Goal: Information Seeking & Learning: Learn about a topic

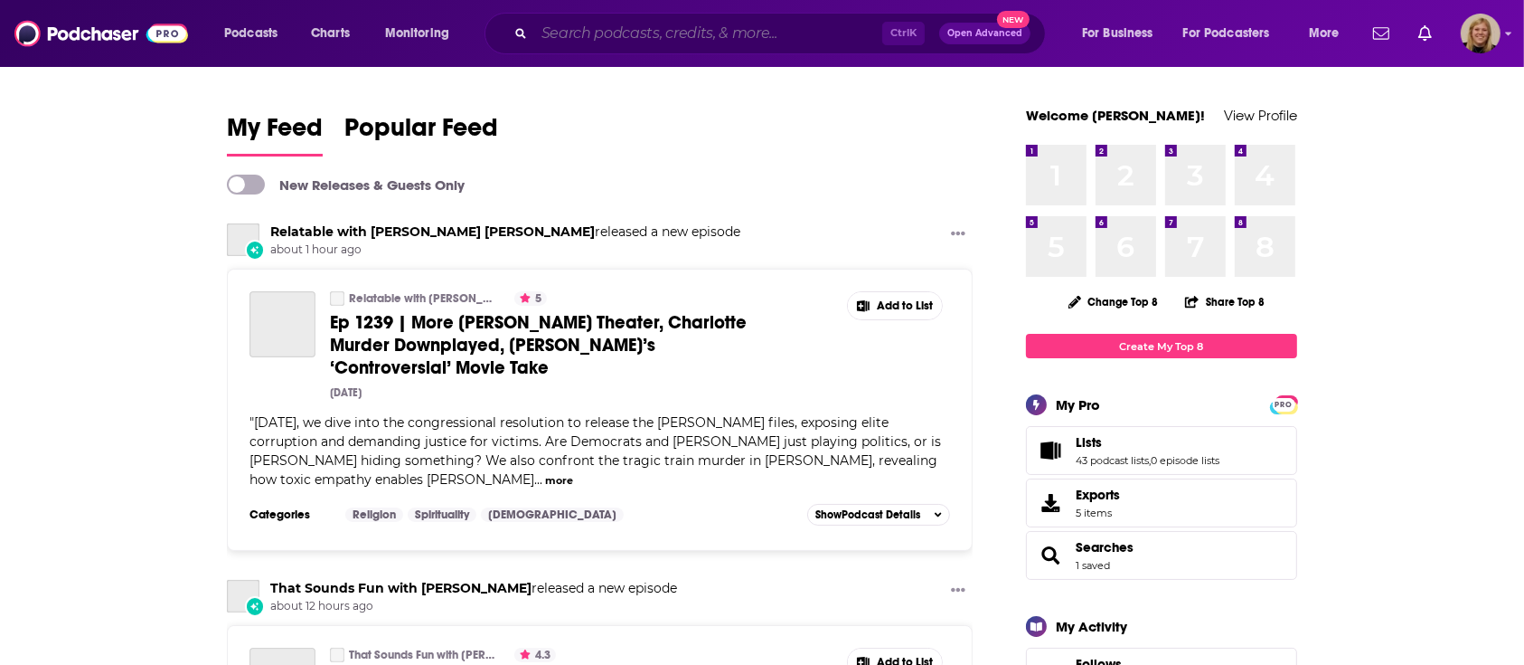
click at [621, 30] on input "Search podcasts, credits, & more..." at bounding box center [708, 33] width 348 height 29
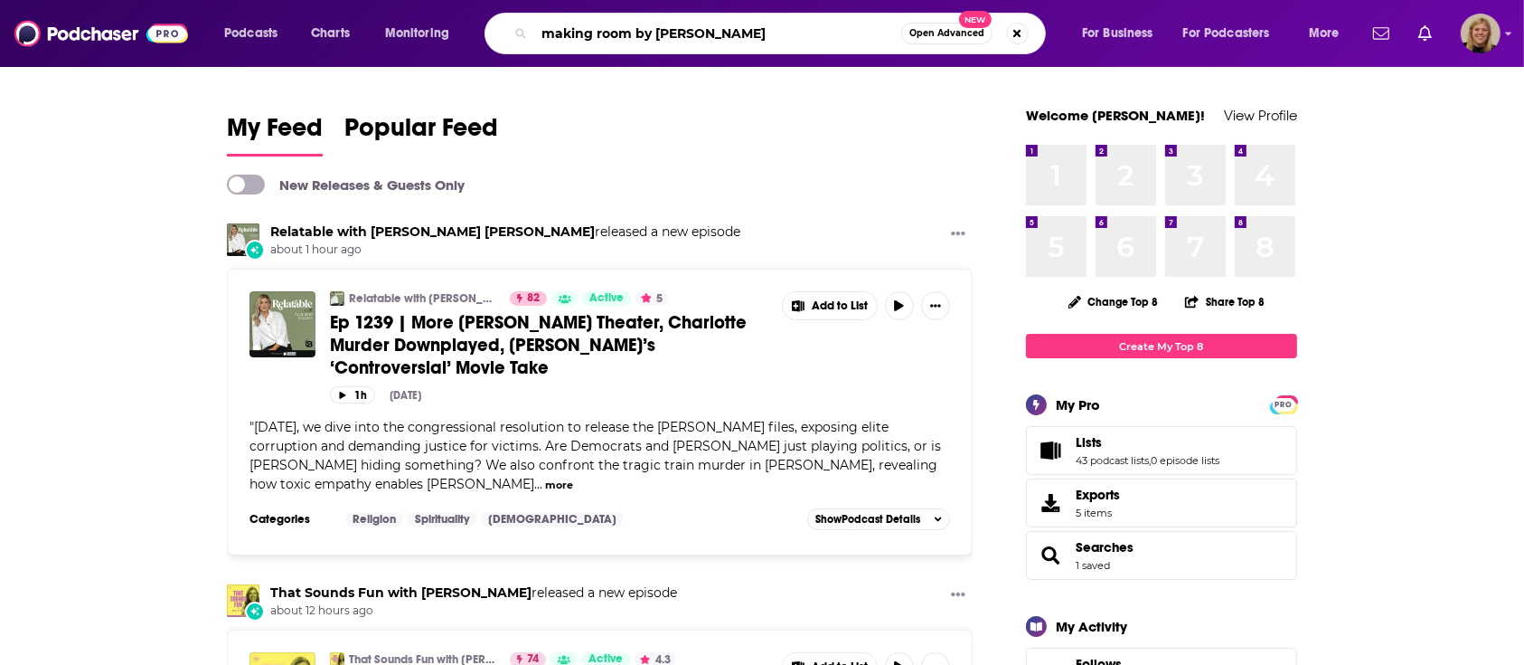
type input "making room by [PERSON_NAME]"
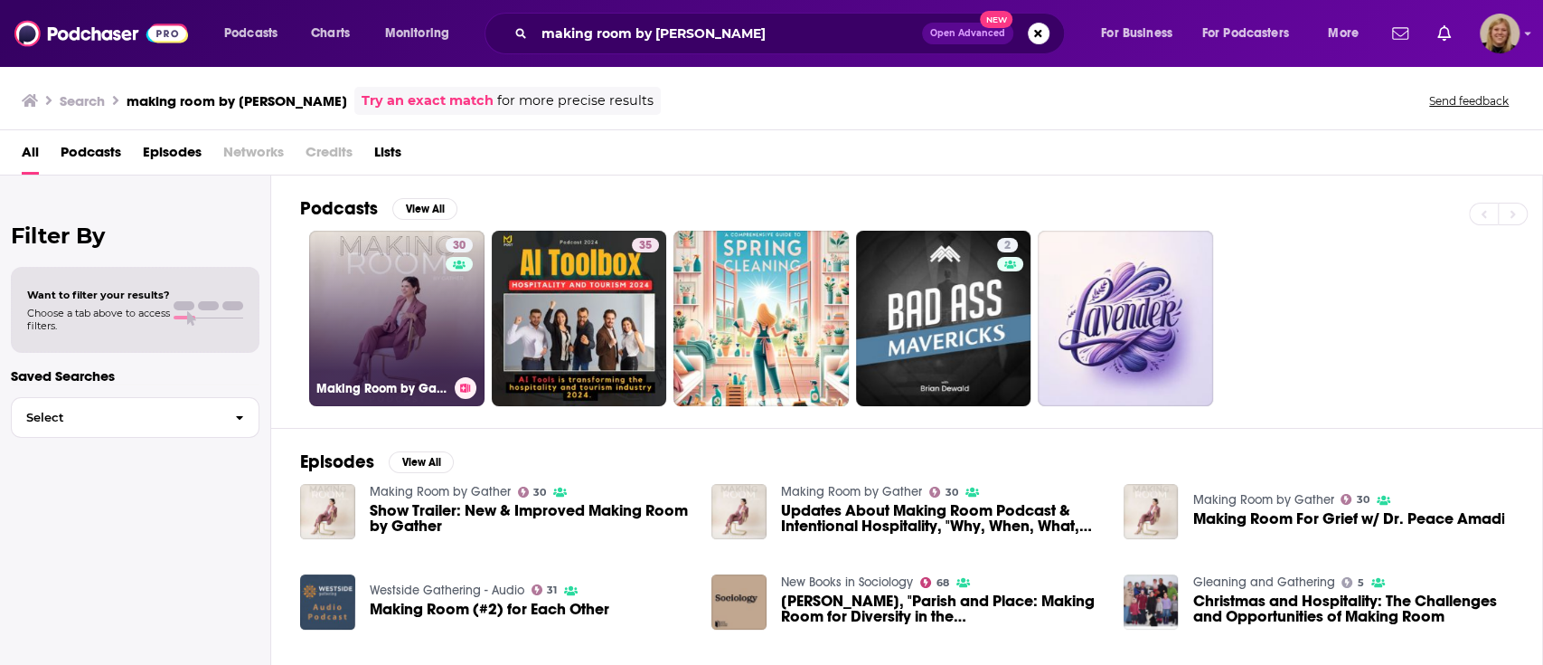
click at [382, 288] on link "30 Making Room by Gather" at bounding box center [396, 318] width 175 height 175
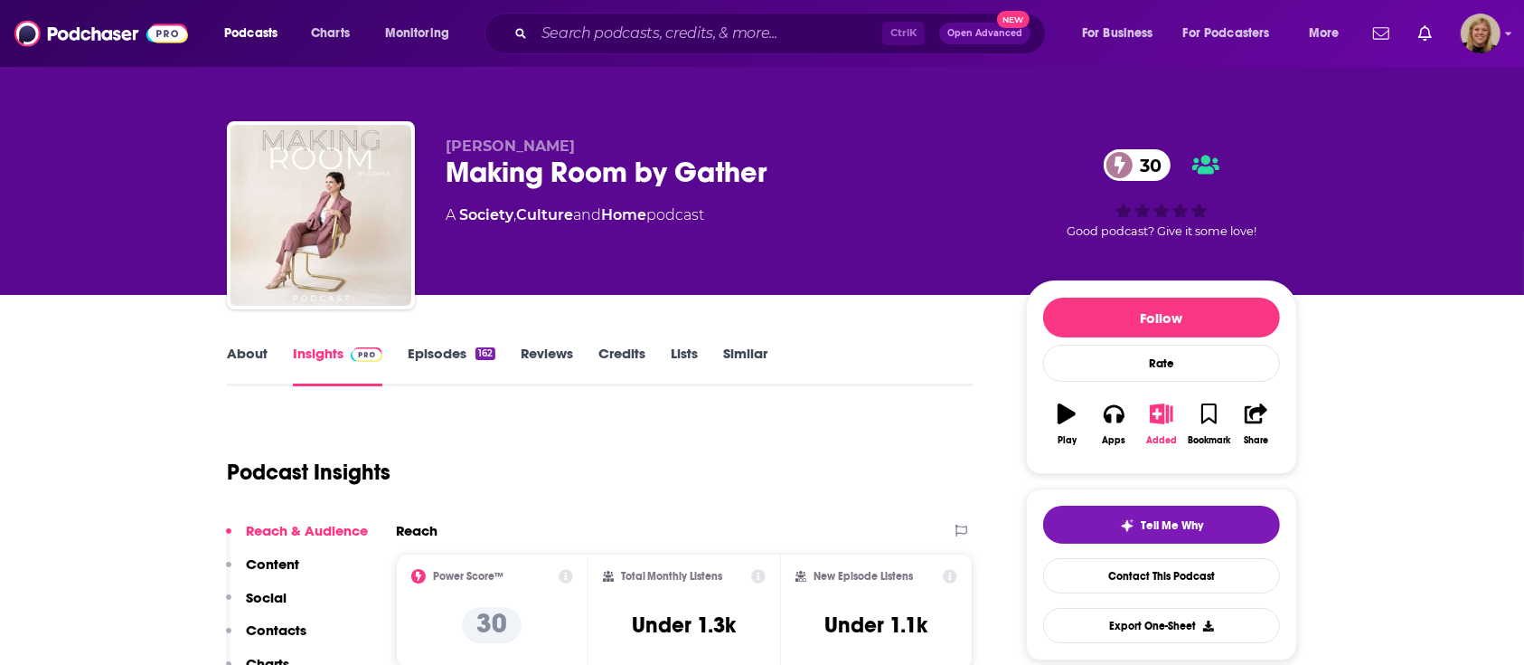
click at [1151, 417] on icon "button" at bounding box center [1162, 413] width 23 height 20
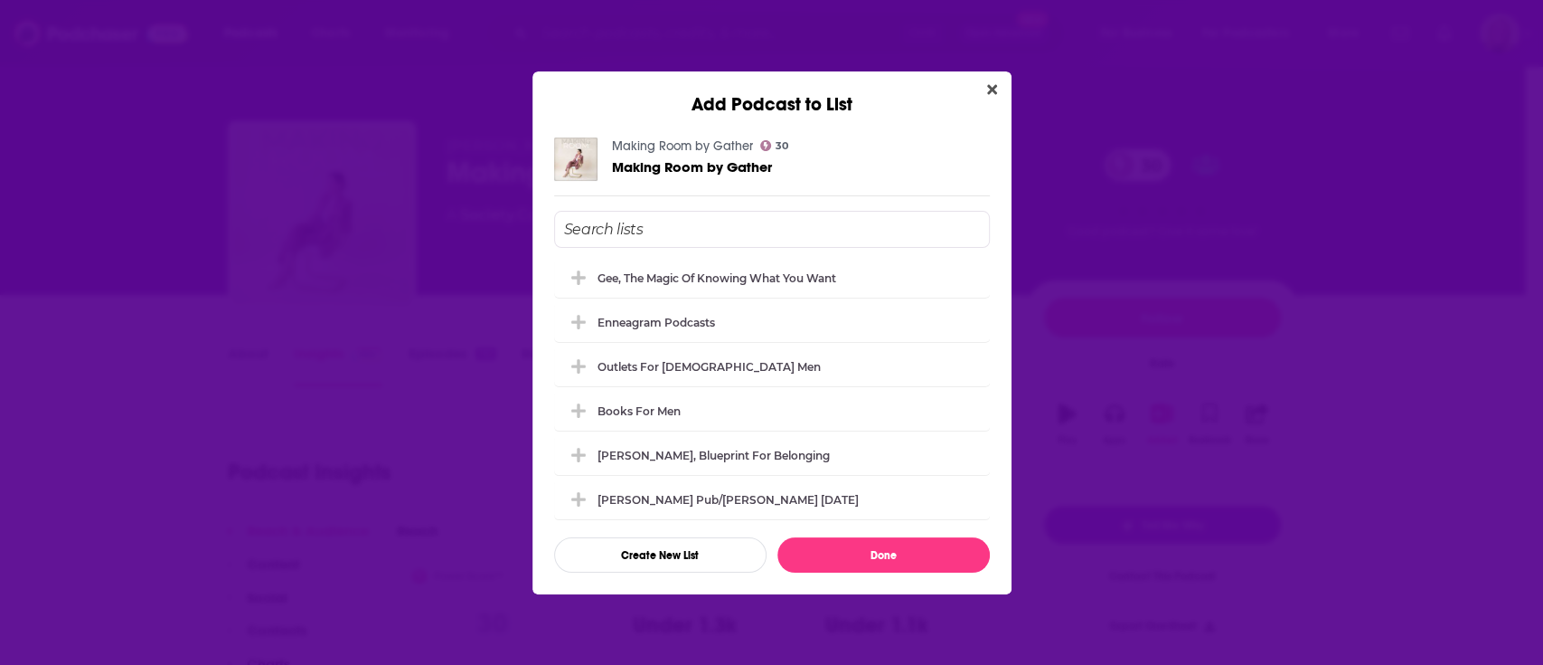
scroll to position [1644, 0]
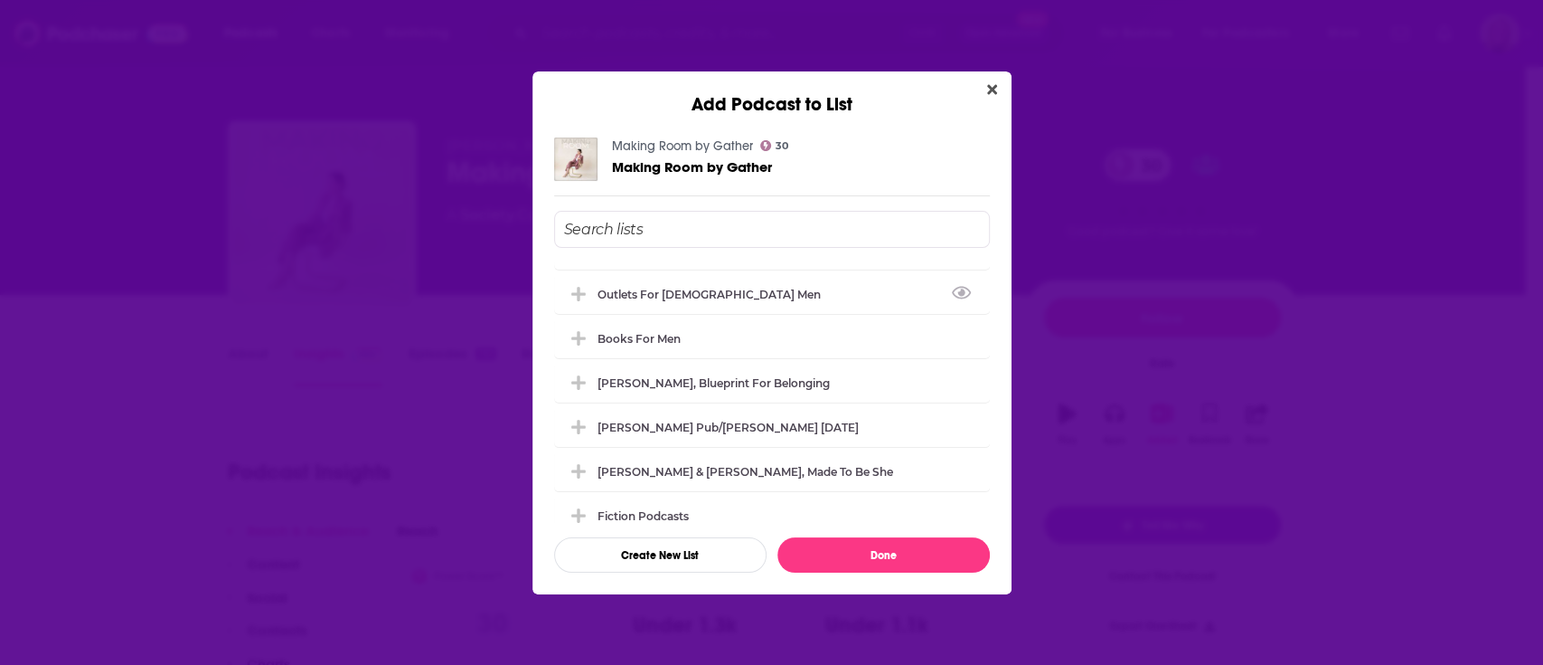
click at [723, 216] on input "Add Podcast To List" at bounding box center [772, 229] width 436 height 37
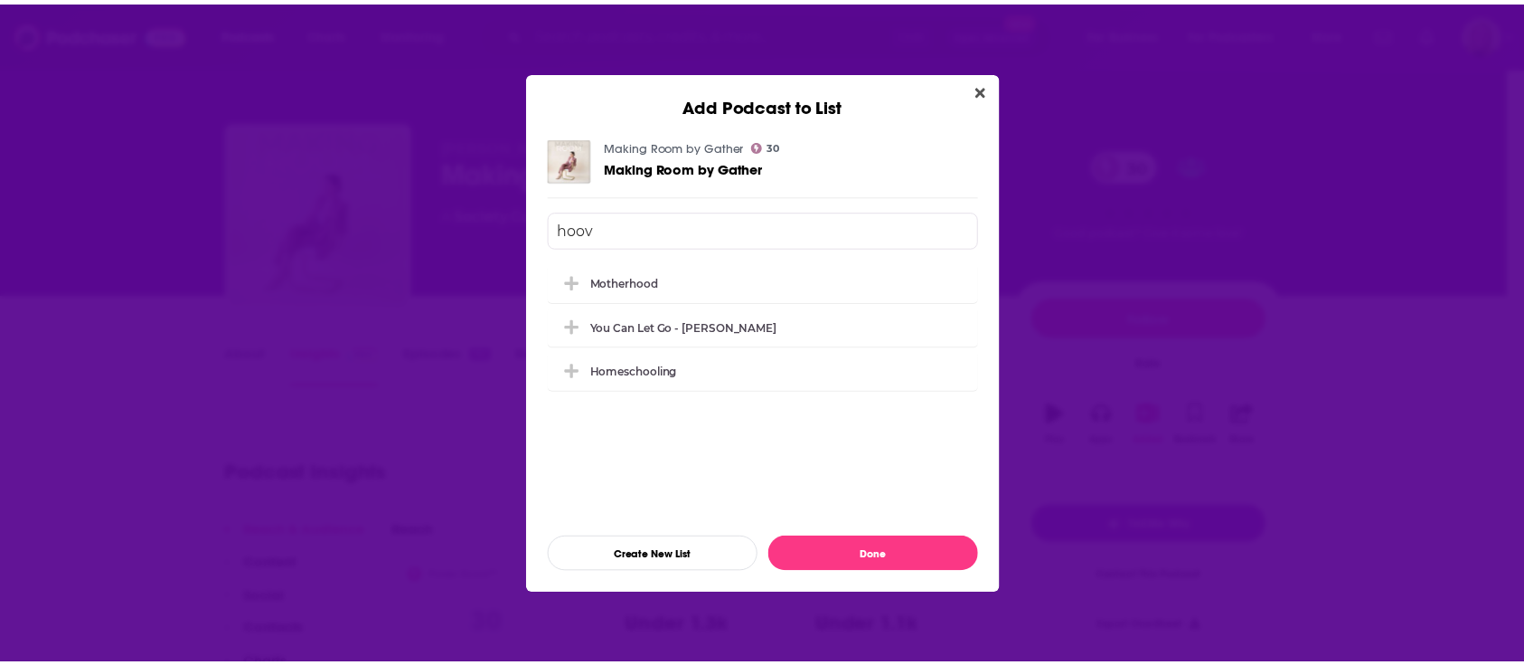
scroll to position [0, 0]
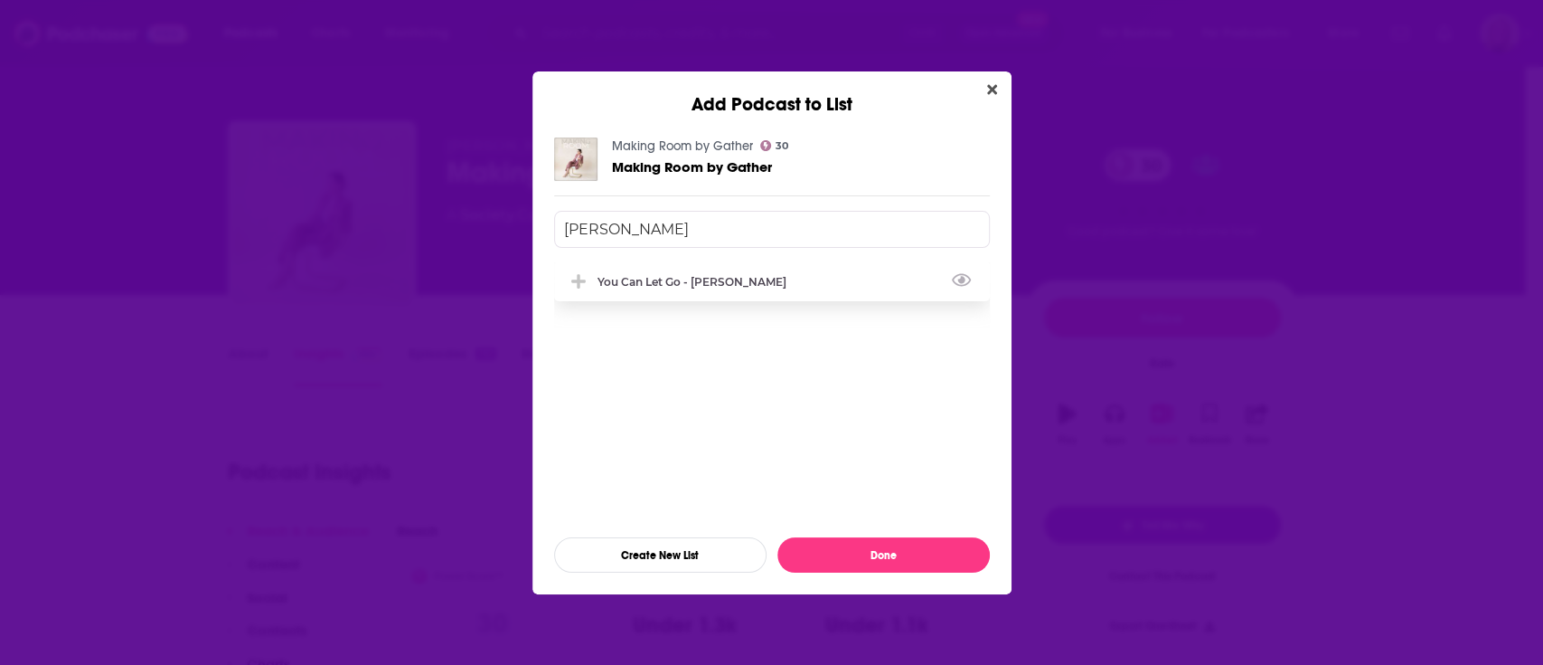
click at [704, 288] on div "You Can Let Go - [PERSON_NAME]" at bounding box center [772, 281] width 436 height 40
type input "[PERSON_NAME]"
click at [883, 545] on button "Done" at bounding box center [884, 554] width 212 height 35
